Goal: Transaction & Acquisition: Subscribe to service/newsletter

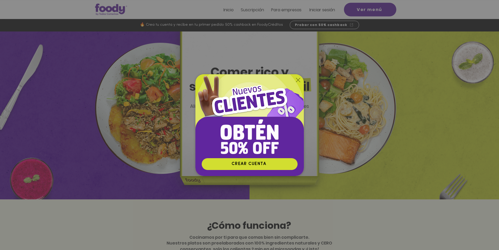
click at [324, 9] on div "Nuevos suscriptores 50% off" at bounding box center [249, 125] width 499 height 250
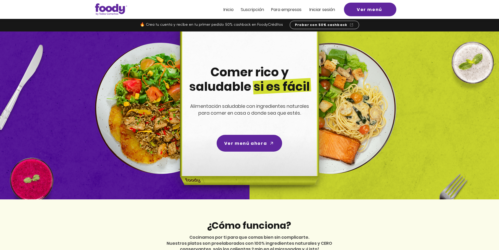
click at [316, 9] on span "Iniciar sesión" at bounding box center [322, 10] width 26 height 6
click at [321, 11] on span "Iniciar sesión" at bounding box center [322, 10] width 26 height 6
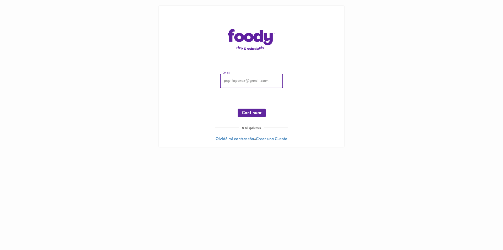
click at [238, 80] on input "email" at bounding box center [251, 81] width 63 height 14
type input "carlos.e.triana@gmail.com"
click at [254, 111] on span "Continuar" at bounding box center [252, 113] width 20 height 5
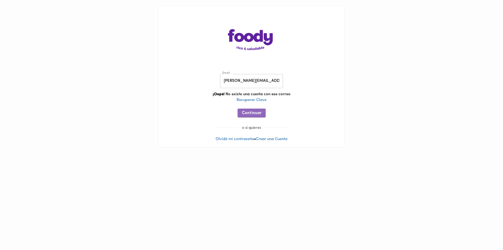
click at [258, 113] on span "Continuar" at bounding box center [252, 113] width 20 height 5
click at [271, 142] on div "Email carlos.e.triana@gmail.com Email ¡Oops! No existe una cuenta con ese corre…" at bounding box center [251, 75] width 185 height 141
click at [265, 139] on link "Crear una Cuenta" at bounding box center [271, 139] width 31 height 4
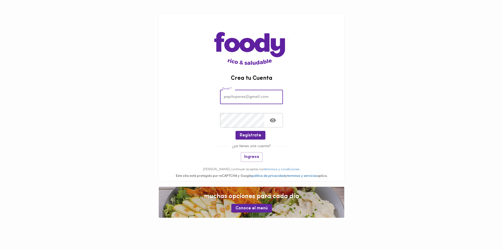
click at [240, 93] on input "email" at bounding box center [251, 97] width 63 height 14
type input "carlos.e.triana@gmail.com"
click at [274, 119] on icon "Toggle password visibility" at bounding box center [273, 120] width 6 height 4
click at [249, 135] on span "Regístrate" at bounding box center [250, 135] width 21 height 5
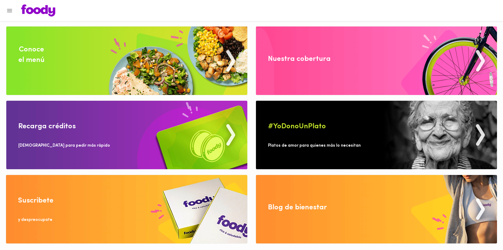
click at [480, 59] on img at bounding box center [376, 60] width 241 height 68
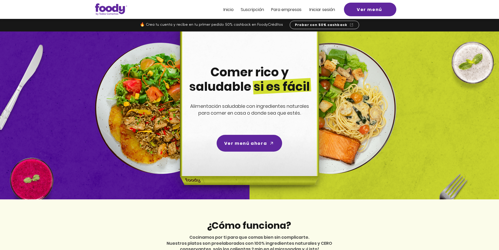
click at [324, 8] on span "Iniciar sesión" at bounding box center [322, 10] width 26 height 6
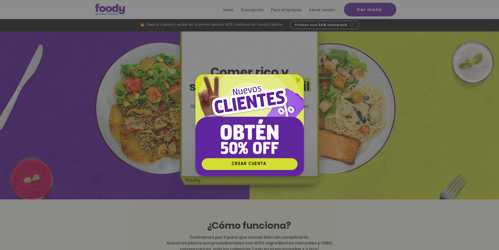
click at [95, 140] on div "Nuevos suscriptores 50% off" at bounding box center [249, 125] width 499 height 250
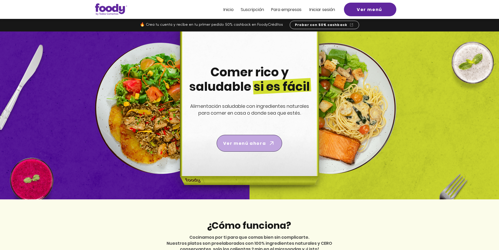
click at [270, 146] on icon "Ver menú ahora" at bounding box center [271, 142] width 7 height 7
click at [228, 9] on span "Inicio" at bounding box center [228, 10] width 10 height 6
click at [230, 10] on span "Inicio" at bounding box center [228, 10] width 10 height 6
click at [325, 10] on span "Iniciar sesión" at bounding box center [322, 10] width 26 height 6
